Goal: Task Accomplishment & Management: Manage account settings

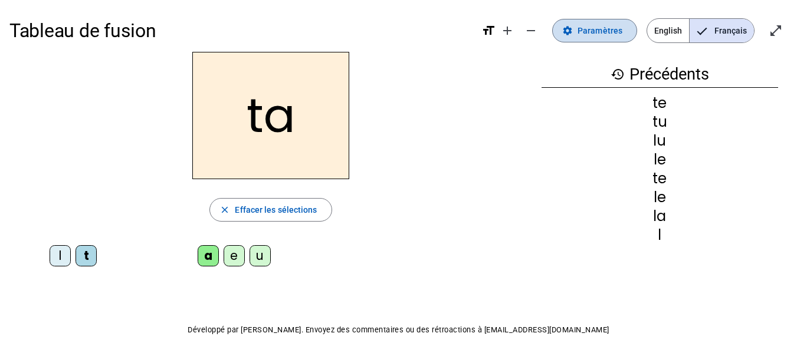
click at [615, 33] on span "Paramètres" at bounding box center [599, 31] width 45 height 14
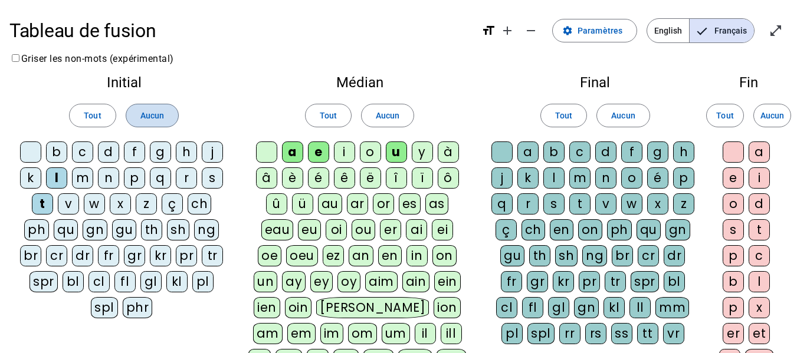
click at [145, 116] on span "Aucun" at bounding box center [152, 115] width 24 height 14
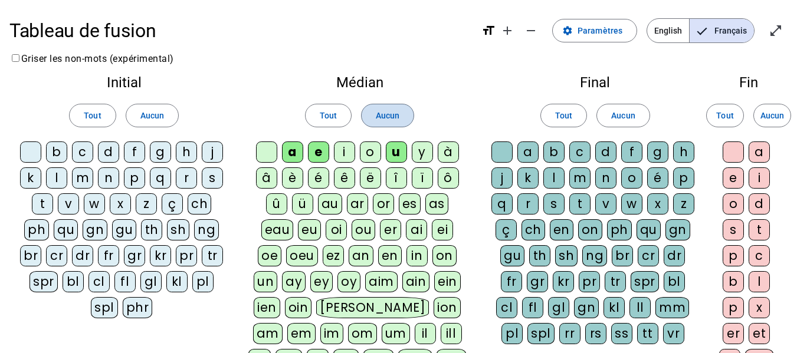
click at [396, 121] on span "Aucun" at bounding box center [388, 115] width 24 height 14
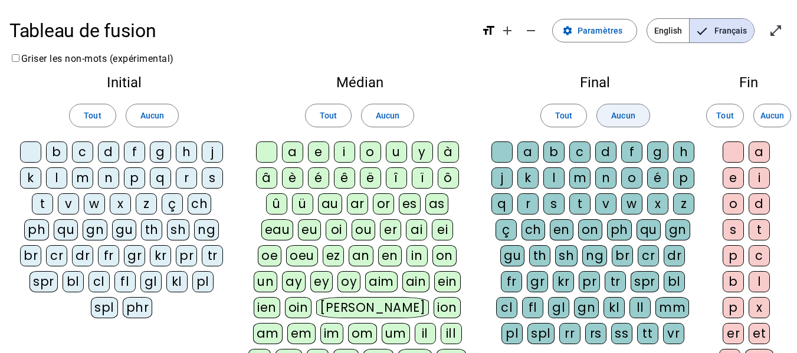
click at [633, 119] on span "Aucun" at bounding box center [623, 115] width 24 height 14
drag, startPoint x: 109, startPoint y: 157, endPoint x: 173, endPoint y: 152, distance: 63.9
click at [111, 157] on div "d" at bounding box center [108, 151] width 21 height 21
click at [51, 176] on div "l" at bounding box center [56, 177] width 21 height 21
click at [43, 207] on div "t" at bounding box center [42, 203] width 21 height 21
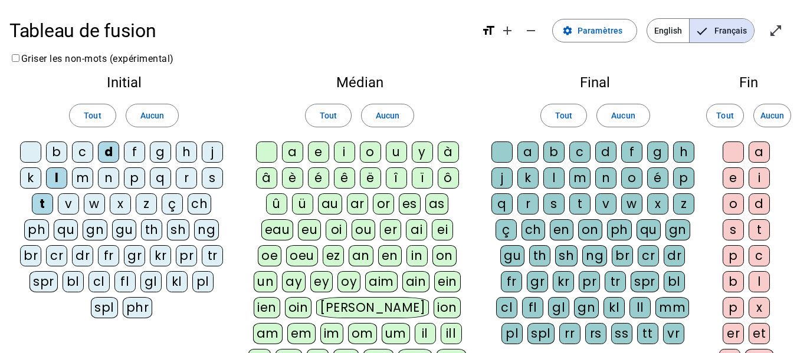
click at [294, 152] on div "a" at bounding box center [292, 151] width 21 height 21
drag, startPoint x: 318, startPoint y: 149, endPoint x: 331, endPoint y: 151, distance: 12.5
click at [322, 150] on div "e" at bounding box center [318, 151] width 21 height 21
click at [400, 154] on div "u" at bounding box center [396, 151] width 21 height 21
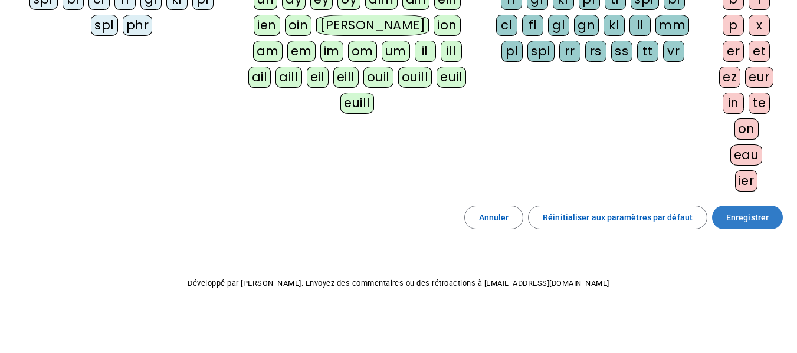
click at [759, 218] on span "Enregistrer" at bounding box center [747, 217] width 42 height 14
